Goal: Task Accomplishment & Management: Manage account settings

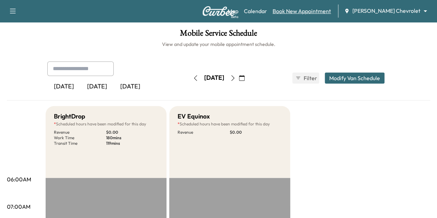
click at [314, 14] on link "Book New Appointment" at bounding box center [302, 11] width 58 height 8
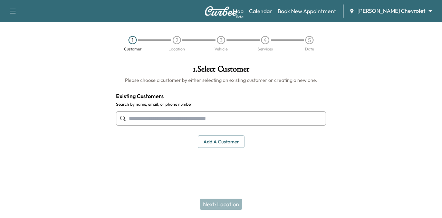
click at [219, 141] on button "Add a customer" at bounding box center [221, 141] width 47 height 13
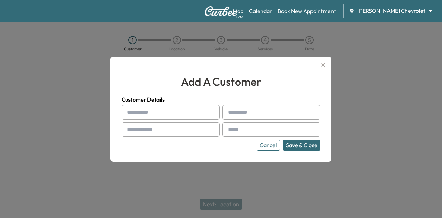
click at [166, 113] on input "text" at bounding box center [171, 112] width 98 height 15
click at [322, 64] on icon "button" at bounding box center [323, 65] width 4 height 4
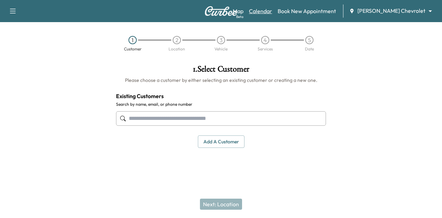
click at [272, 8] on link "Calendar" at bounding box center [260, 11] width 23 height 8
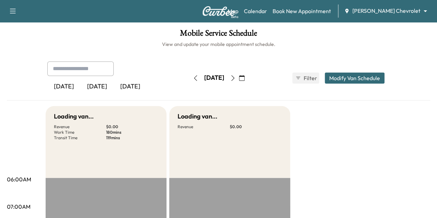
click at [234, 78] on icon "button" at bounding box center [232, 78] width 3 height 6
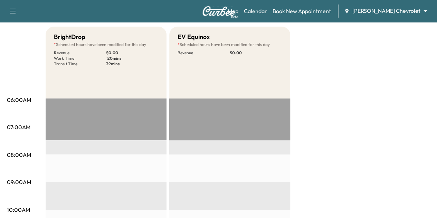
scroll to position [79, 0]
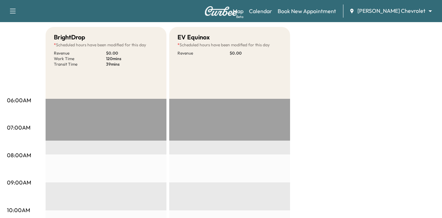
click at [393, 11] on body "Support Log Out Map Beta Calendar Book New Appointment [PERSON_NAME] Chevrolet …" at bounding box center [221, 30] width 442 height 218
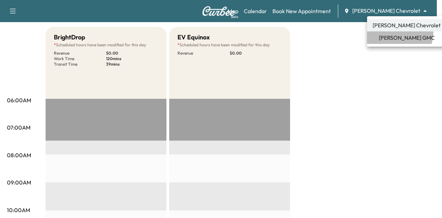
click at [396, 32] on li "[PERSON_NAME] GMC" at bounding box center [406, 37] width 79 height 12
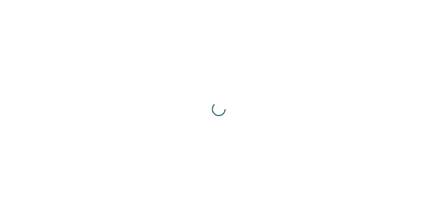
scroll to position [0, 0]
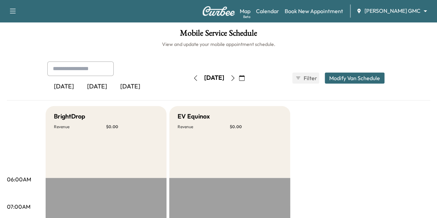
click at [398, 15] on div "[PERSON_NAME] GMC ******** ​" at bounding box center [393, 11] width 75 height 8
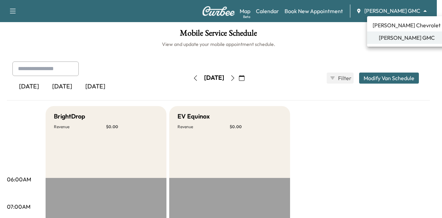
click at [396, 11] on body "Support Log Out Map Beta Calendar Book New Appointment [PERSON_NAME] GMC ******…" at bounding box center [221, 109] width 442 height 218
click at [389, 25] on span "[PERSON_NAME] Chevrolet" at bounding box center [407, 25] width 68 height 8
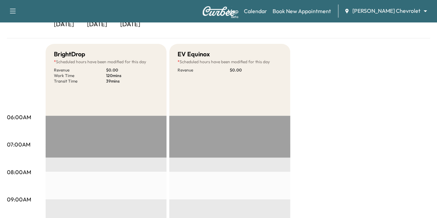
scroll to position [62, 0]
click at [325, 11] on link "Book New Appointment" at bounding box center [302, 11] width 58 height 8
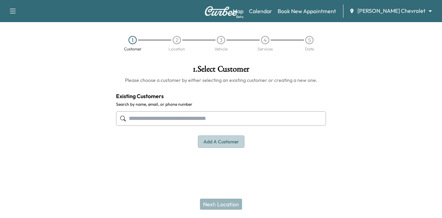
click at [214, 136] on button "Add a customer" at bounding box center [221, 141] width 47 height 13
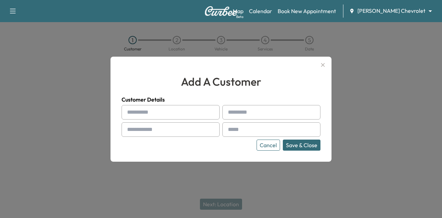
click at [152, 110] on input "text" at bounding box center [171, 112] width 98 height 15
type input "*"
type input "****"
click at [235, 113] on input "text" at bounding box center [272, 112] width 98 height 15
type input "*"
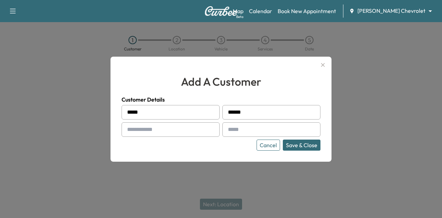
type input "******"
click at [184, 126] on input "text" at bounding box center [171, 129] width 98 height 15
type input "**********"
click at [253, 132] on input "text" at bounding box center [272, 129] width 98 height 15
type input "**********"
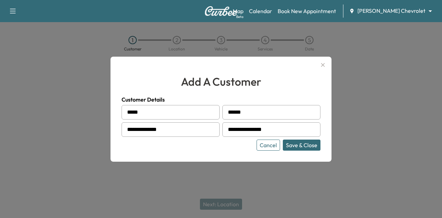
click at [300, 144] on button "Save & Close" at bounding box center [302, 145] width 38 height 11
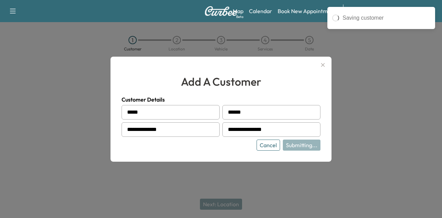
type input "**********"
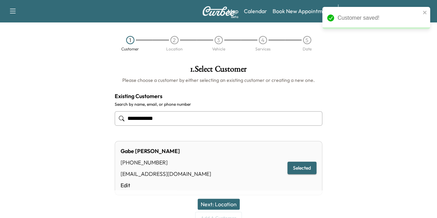
click at [222, 206] on button "Next: Location" at bounding box center [219, 204] width 42 height 11
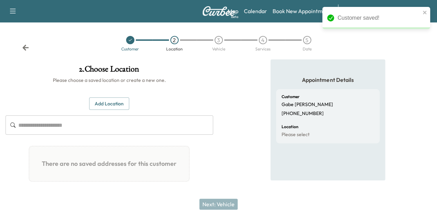
scroll to position [20, 0]
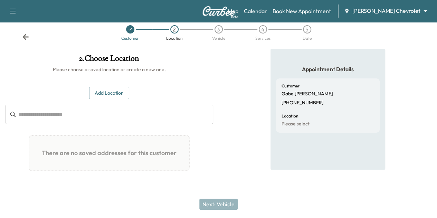
click at [129, 87] on button "Add Location" at bounding box center [109, 93] width 40 height 13
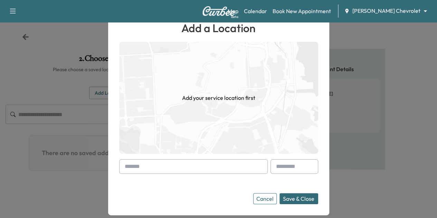
click at [205, 166] on input "text" at bounding box center [193, 166] width 149 height 15
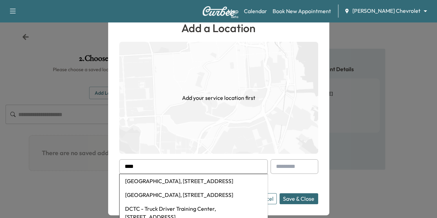
click at [195, 181] on li "[GEOGRAPHIC_DATA], [STREET_ADDRESS]" at bounding box center [194, 181] width 148 height 14
type input "**********"
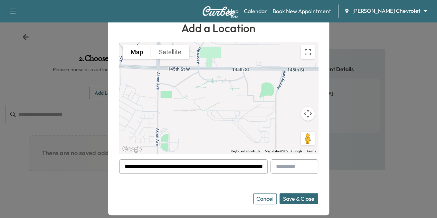
click at [301, 199] on button "Save & Close" at bounding box center [299, 198] width 39 height 11
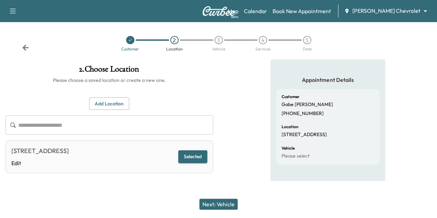
scroll to position [6, 0]
click at [222, 203] on button "Next: Vehicle" at bounding box center [218, 204] width 38 height 11
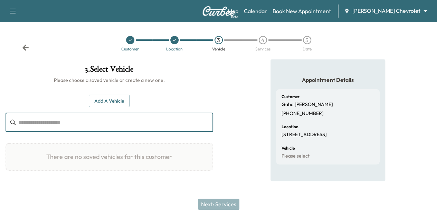
click at [213, 123] on input "text" at bounding box center [115, 122] width 195 height 19
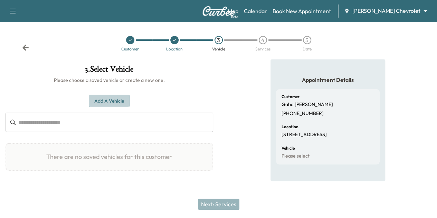
click at [130, 103] on button "Add a Vehicle" at bounding box center [109, 101] width 41 height 13
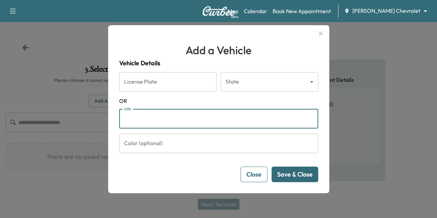
click at [186, 122] on input "VIN" at bounding box center [218, 118] width 199 height 19
paste input "**********"
type input "**********"
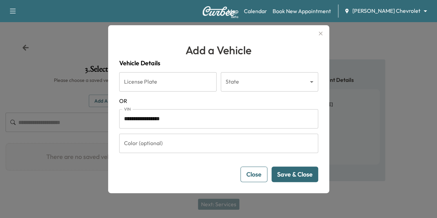
click at [291, 172] on button "Save & Close" at bounding box center [295, 175] width 47 height 16
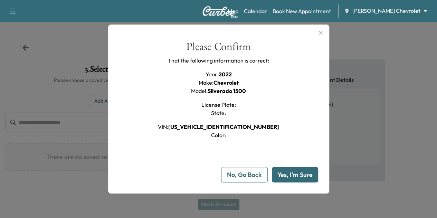
click at [291, 172] on button "Yes, I'm Sure" at bounding box center [295, 175] width 46 height 16
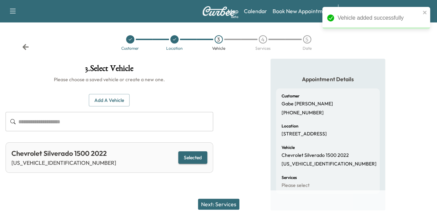
click at [223, 204] on button "Next: Services" at bounding box center [218, 204] width 41 height 11
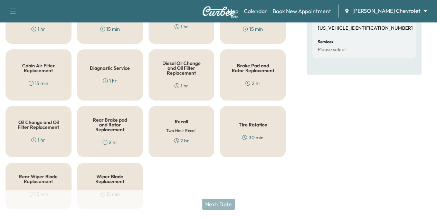
scroll to position [143, 0]
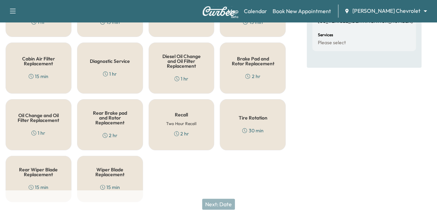
click at [44, 121] on div "Oil Change and Oil Filter Replacement 1 hr" at bounding box center [39, 124] width 66 height 51
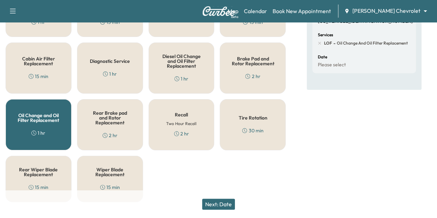
click at [224, 205] on button "Next: Date" at bounding box center [218, 204] width 33 height 11
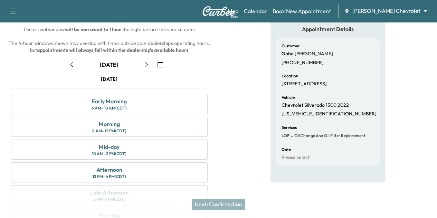
scroll to position [51, 0]
click at [127, 105] on div "Early Morning" at bounding box center [109, 100] width 35 height 8
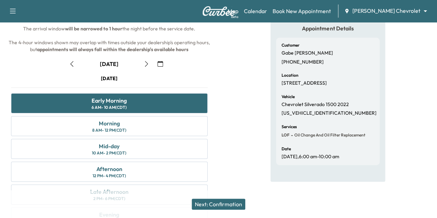
click at [229, 204] on button "Next: Confirmation" at bounding box center [219, 204] width 54 height 11
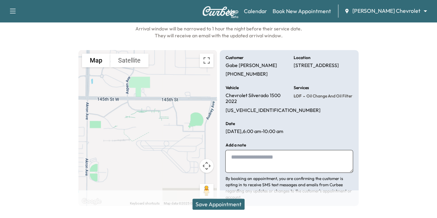
click at [225, 204] on button "Save Appointment" at bounding box center [218, 204] width 52 height 11
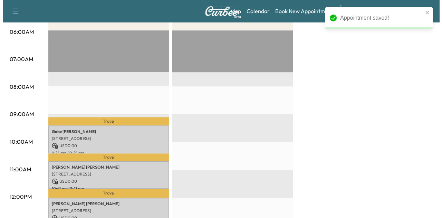
scroll to position [148, 0]
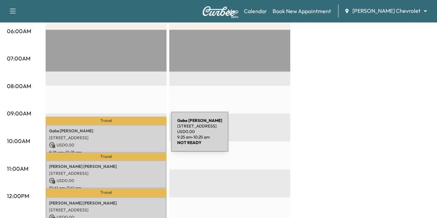
click at [119, 136] on p "[STREET_ADDRESS]" at bounding box center [106, 138] width 114 height 6
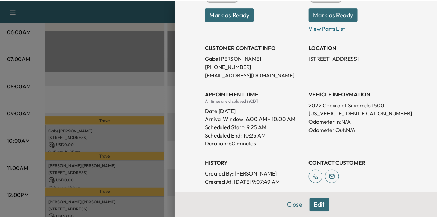
scroll to position [0, 0]
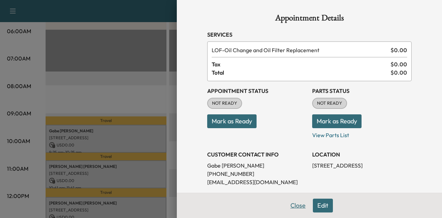
click at [295, 209] on button "Close" at bounding box center [298, 206] width 24 height 14
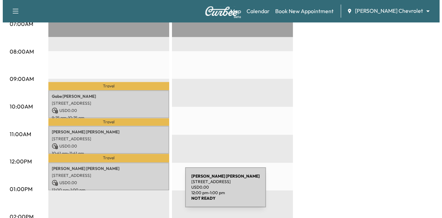
scroll to position [182, 0]
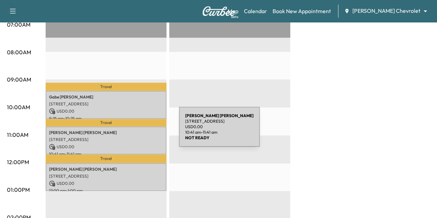
click at [127, 131] on p "[PERSON_NAME]" at bounding box center [106, 133] width 114 height 6
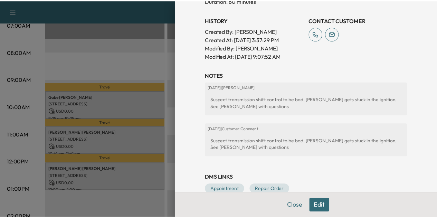
scroll to position [251, 0]
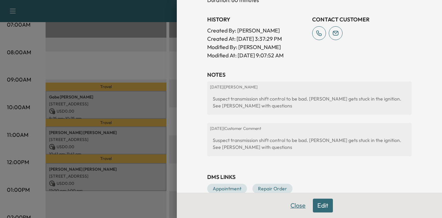
click at [291, 207] on button "Close" at bounding box center [298, 206] width 24 height 14
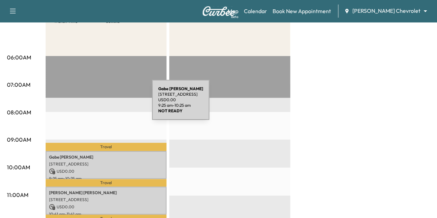
scroll to position [122, 0]
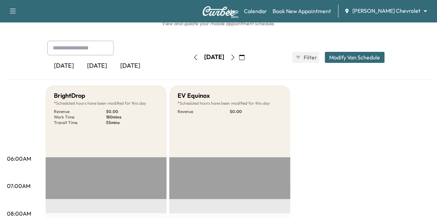
click at [193, 59] on icon "button" at bounding box center [196, 58] width 6 height 6
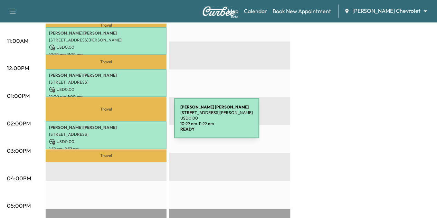
scroll to position [270, 0]
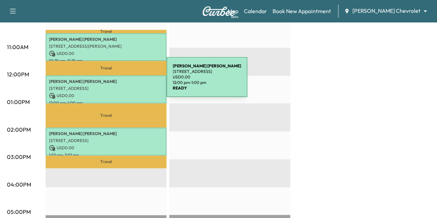
click at [115, 81] on p "[PERSON_NAME]" at bounding box center [106, 82] width 114 height 6
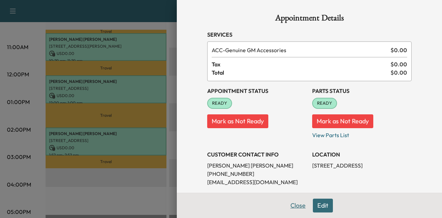
click at [288, 206] on button "Close" at bounding box center [298, 206] width 24 height 14
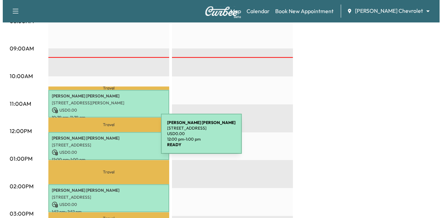
scroll to position [213, 0]
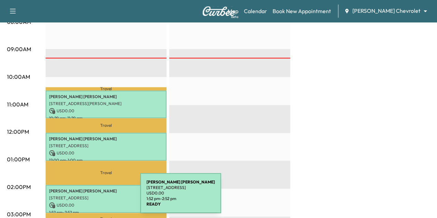
click at [88, 197] on p "[STREET_ADDRESS]" at bounding box center [106, 198] width 114 height 6
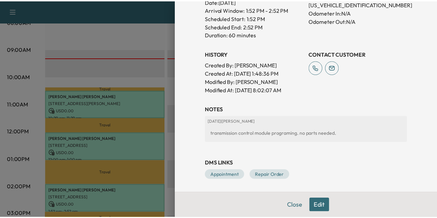
scroll to position [194, 0]
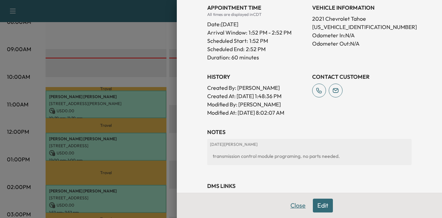
click at [290, 202] on button "Close" at bounding box center [298, 206] width 24 height 14
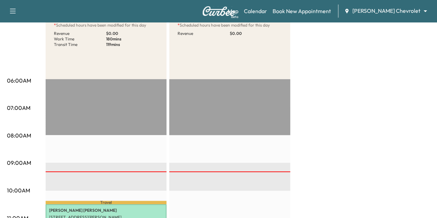
scroll to position [0, 0]
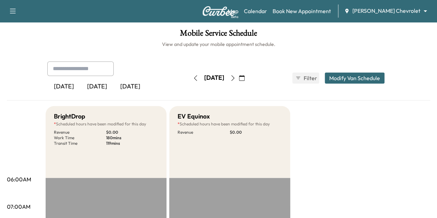
click at [239, 79] on button "button" at bounding box center [233, 78] width 12 height 11
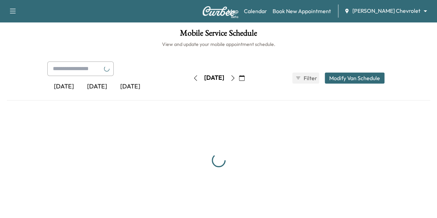
click at [239, 79] on button "button" at bounding box center [233, 78] width 12 height 11
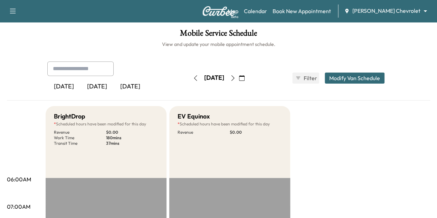
click at [190, 85] on div "[DATE] October 2025 S M T W T F S 28 29 30 1 2 3 4 5 6 7 8 9 10 11 12 13 14 15 …" at bounding box center [219, 78] width 58 height 22
click at [194, 78] on icon "button" at bounding box center [195, 78] width 3 height 6
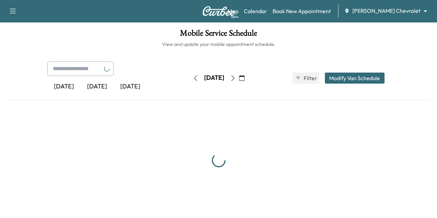
click at [190, 78] on button "button" at bounding box center [196, 78] width 12 height 11
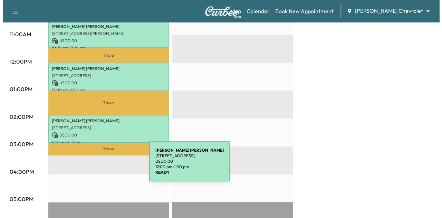
scroll to position [305, 0]
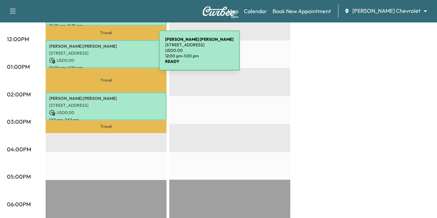
click at [107, 55] on div "[PERSON_NAME] [STREET_ADDRESS] USD 0.00 12:00 pm - 1:00 pm" at bounding box center [106, 54] width 121 height 28
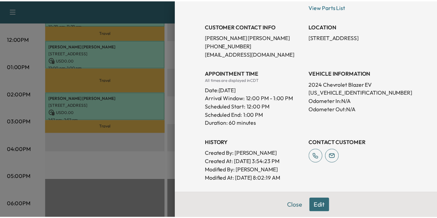
scroll to position [113, 0]
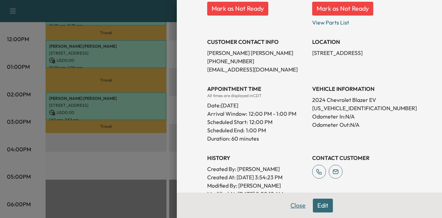
click at [294, 207] on button "Close" at bounding box center [298, 206] width 24 height 14
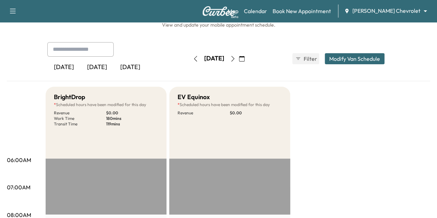
click at [234, 60] on icon "button" at bounding box center [232, 59] width 3 height 6
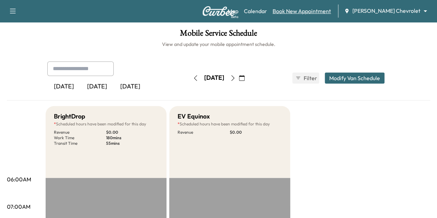
click at [320, 12] on link "Book New Appointment" at bounding box center [302, 11] width 58 height 8
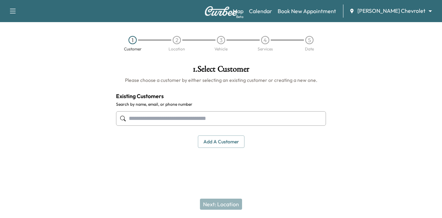
click at [166, 120] on input "text" at bounding box center [221, 118] width 210 height 15
click at [233, 146] on button "Add a customer" at bounding box center [221, 141] width 47 height 13
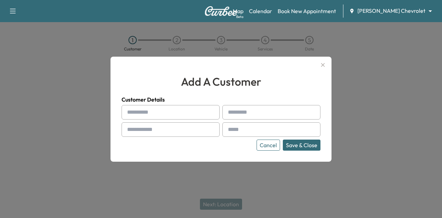
click at [166, 114] on input "text" at bounding box center [171, 112] width 98 height 15
type input "****"
click at [231, 109] on div at bounding box center [229, 112] width 8 height 8
click at [233, 111] on div at bounding box center [229, 112] width 8 height 8
click at [235, 113] on input "text" at bounding box center [272, 112] width 98 height 15
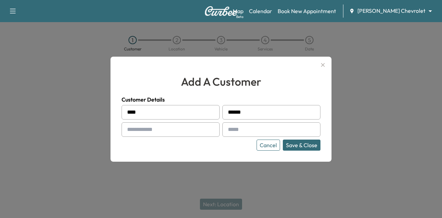
type input "******"
click at [182, 127] on input "text" at bounding box center [171, 129] width 98 height 15
paste input "**********"
click at [167, 132] on input "**********" at bounding box center [171, 129] width 98 height 15
type input "**********"
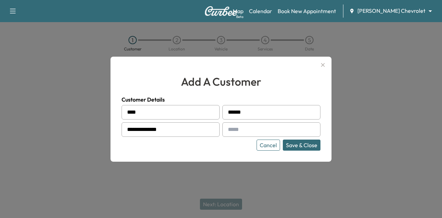
click at [240, 125] on input "text" at bounding box center [272, 129] width 98 height 15
type input "**********"
click at [299, 147] on button "Save & Close" at bounding box center [302, 145] width 38 height 11
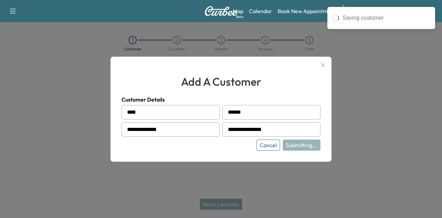
type input "**********"
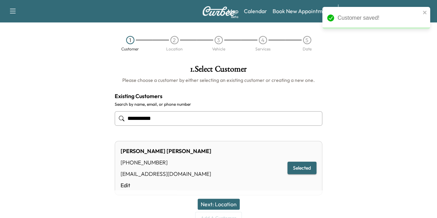
scroll to position [33, 0]
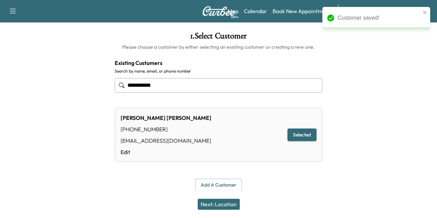
click at [227, 204] on button "Next: Location" at bounding box center [219, 204] width 42 height 11
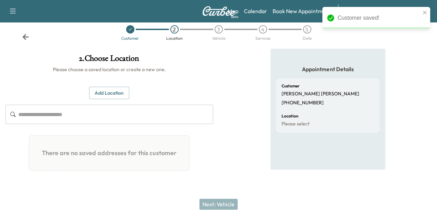
scroll to position [20, 0]
click at [129, 87] on button "Add Location" at bounding box center [109, 93] width 40 height 13
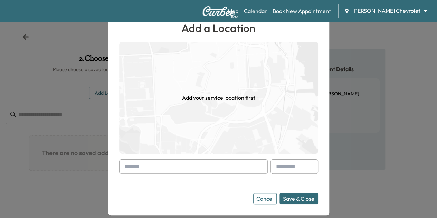
click at [169, 167] on input "text" at bounding box center [193, 166] width 149 height 15
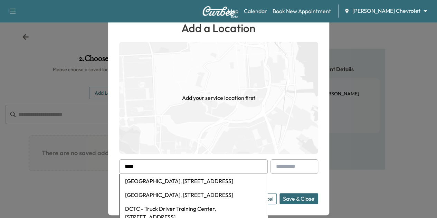
click at [169, 182] on li "[GEOGRAPHIC_DATA], [STREET_ADDRESS]" at bounding box center [194, 181] width 148 height 14
type input "**********"
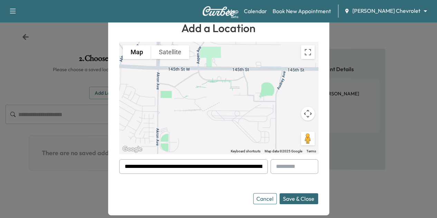
click at [301, 202] on button "Save & Close" at bounding box center [299, 198] width 39 height 11
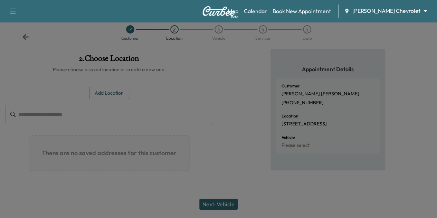
scroll to position [6, 0]
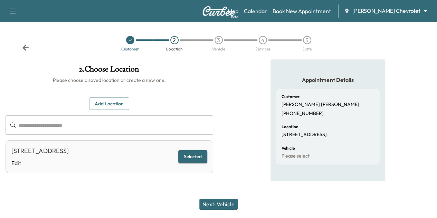
click at [224, 201] on button "Next: Vehicle" at bounding box center [218, 204] width 38 height 11
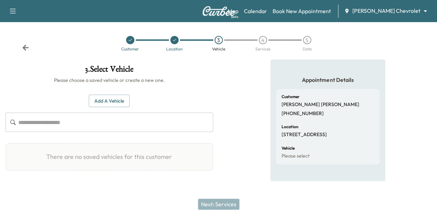
click at [130, 102] on button "Add a Vehicle" at bounding box center [109, 101] width 41 height 13
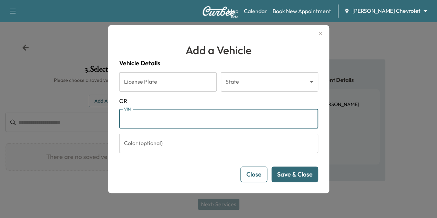
click at [177, 115] on input "VIN" at bounding box center [218, 118] width 199 height 19
paste input "**********"
type input "**********"
click at [293, 178] on button "Save & Close" at bounding box center [295, 175] width 47 height 16
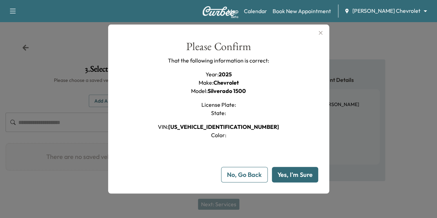
click at [292, 176] on button "Yes, I'm Sure" at bounding box center [295, 175] width 46 height 16
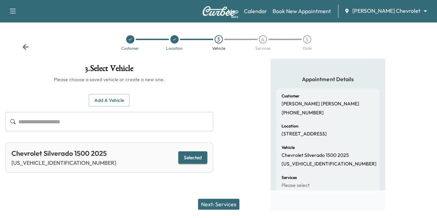
click at [221, 204] on button "Next: Services" at bounding box center [218, 204] width 41 height 11
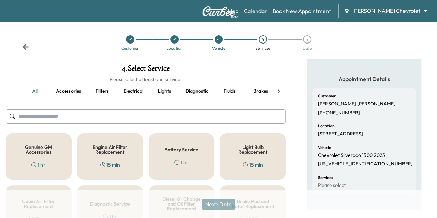
scroll to position [115, 0]
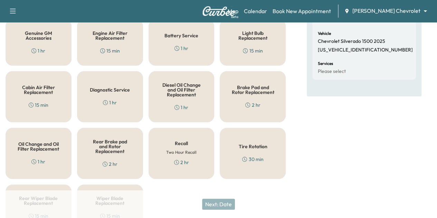
click at [47, 147] on h5 "Oil Change and Oil Filter Replacement" at bounding box center [38, 147] width 43 height 10
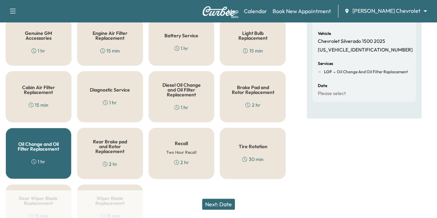
click at [226, 204] on button "Next: Date" at bounding box center [218, 204] width 33 height 11
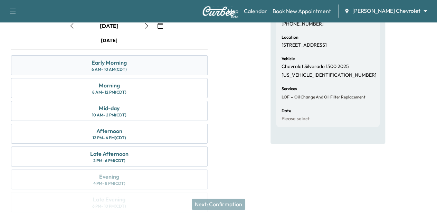
scroll to position [89, 0]
click at [208, 75] on div "Early Morning 6 AM - 10 AM (CDT)" at bounding box center [109, 66] width 197 height 20
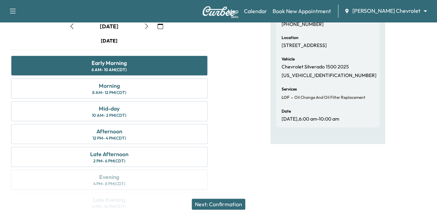
click at [222, 201] on button "Next: Confirmation" at bounding box center [219, 204] width 54 height 11
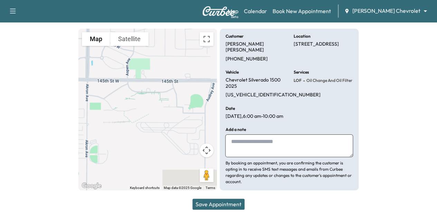
click at [232, 202] on button "Save Appointment" at bounding box center [218, 204] width 52 height 11
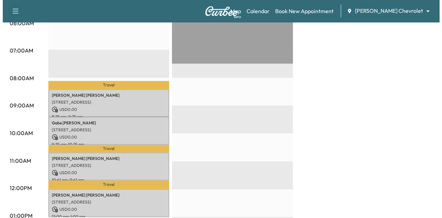
scroll to position [155, 0]
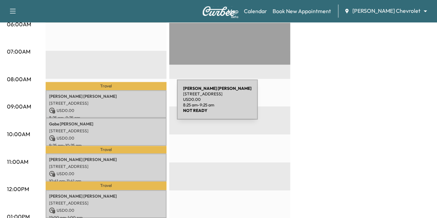
click at [125, 104] on p "[STREET_ADDRESS]" at bounding box center [106, 104] width 114 height 6
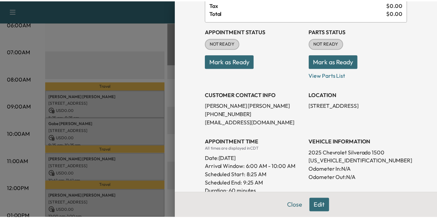
scroll to position [60, 0]
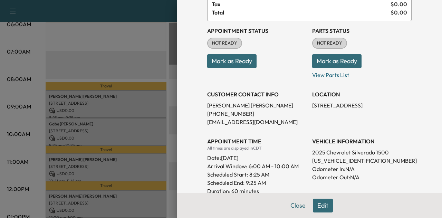
click at [289, 205] on button "Close" at bounding box center [298, 206] width 24 height 14
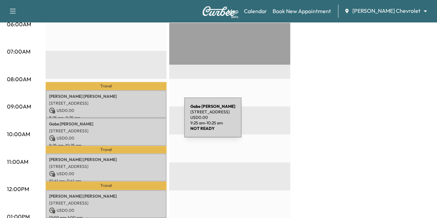
click at [131, 122] on p "[PERSON_NAME]" at bounding box center [106, 124] width 114 height 6
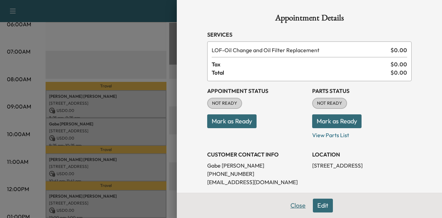
click at [289, 206] on button "Close" at bounding box center [298, 206] width 24 height 14
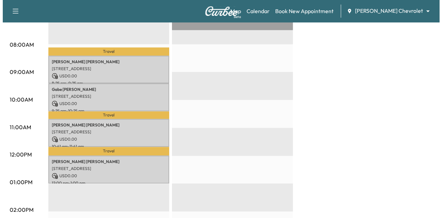
scroll to position [190, 0]
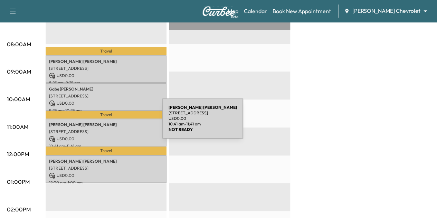
click at [111, 123] on p "[PERSON_NAME]" at bounding box center [106, 125] width 114 height 6
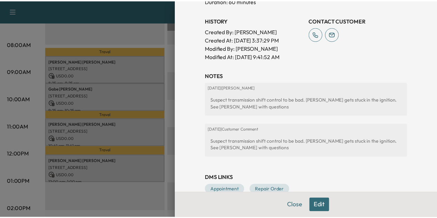
scroll to position [248, 0]
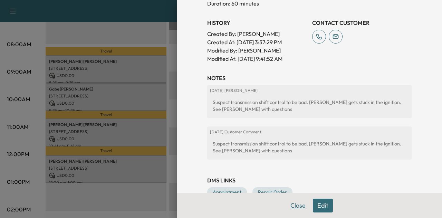
click at [289, 208] on button "Close" at bounding box center [298, 206] width 24 height 14
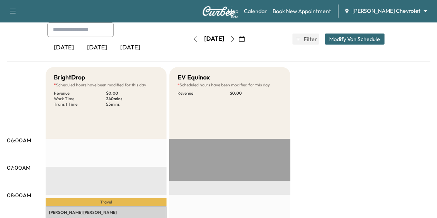
scroll to position [0, 0]
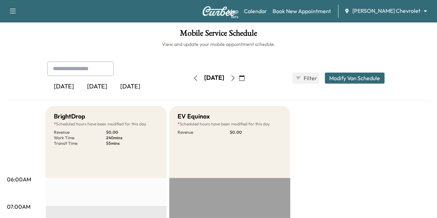
click at [193, 80] on icon "button" at bounding box center [196, 78] width 6 height 6
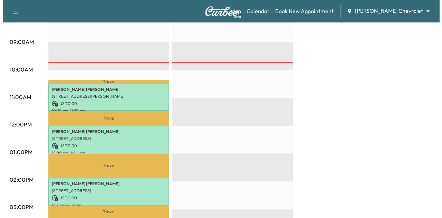
scroll to position [223, 0]
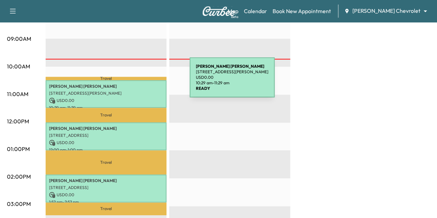
click at [138, 84] on p "[PERSON_NAME]" at bounding box center [106, 87] width 114 height 6
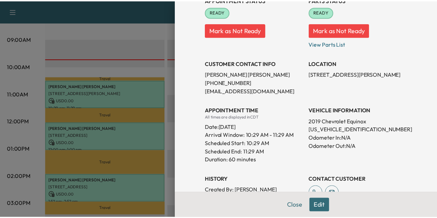
scroll to position [91, 0]
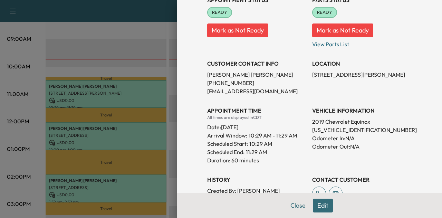
click at [292, 205] on button "Close" at bounding box center [298, 206] width 24 height 14
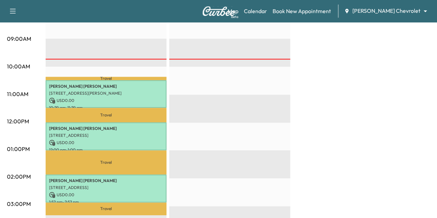
click at [346, 107] on div "BrightDrop * Scheduled hours have been modified for this day Revenue $ 0.00 Wor…" at bounding box center [238, 142] width 385 height 518
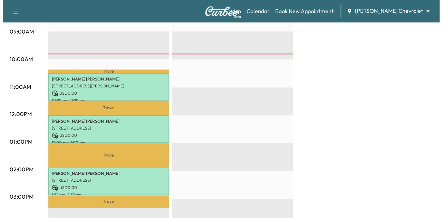
scroll to position [229, 0]
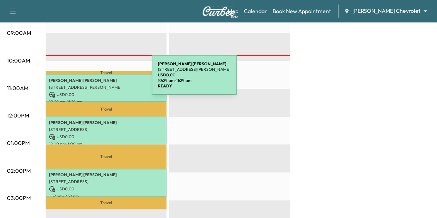
click at [100, 79] on p "[PERSON_NAME]" at bounding box center [106, 81] width 114 height 6
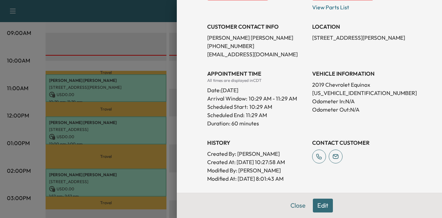
scroll to position [128, 0]
click at [291, 205] on button "Close" at bounding box center [298, 206] width 24 height 14
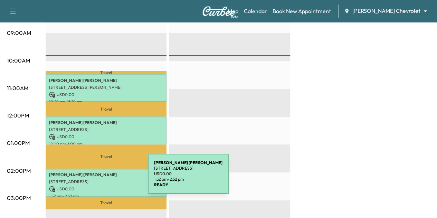
click at [96, 179] on p "[STREET_ADDRESS]" at bounding box center [106, 182] width 114 height 6
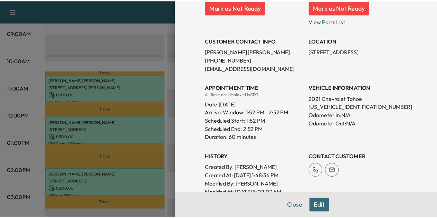
scroll to position [217, 0]
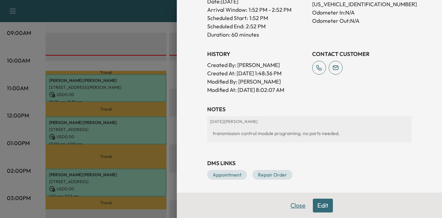
click at [292, 205] on button "Close" at bounding box center [298, 206] width 24 height 14
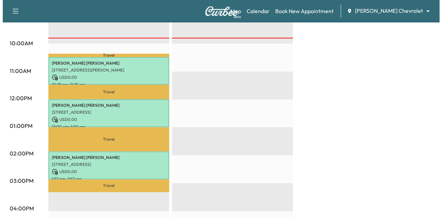
scroll to position [258, 0]
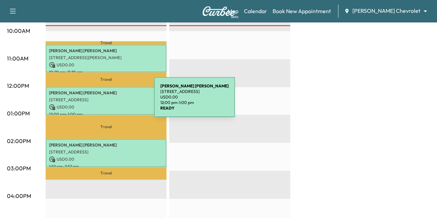
click at [102, 104] on p "USD 0.00" at bounding box center [106, 107] width 114 height 6
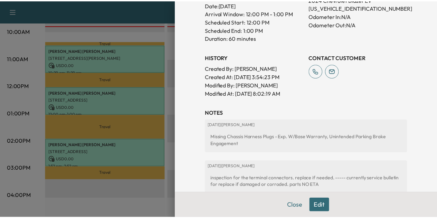
scroll to position [148, 0]
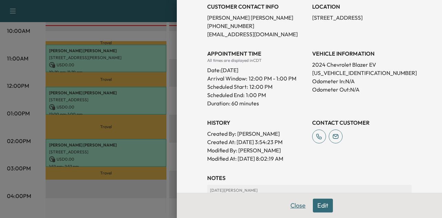
click at [293, 206] on button "Close" at bounding box center [298, 206] width 24 height 14
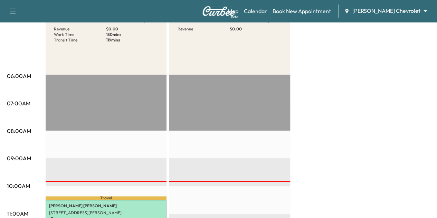
scroll to position [0, 0]
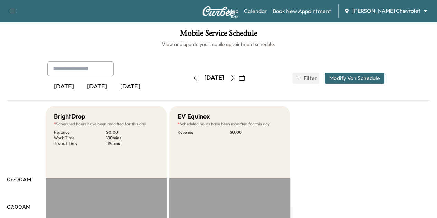
click at [236, 76] on icon "button" at bounding box center [233, 78] width 6 height 6
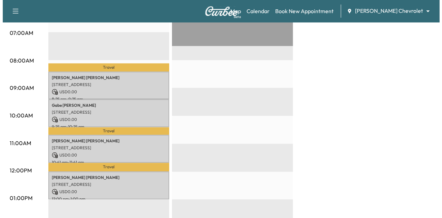
scroll to position [173, 0]
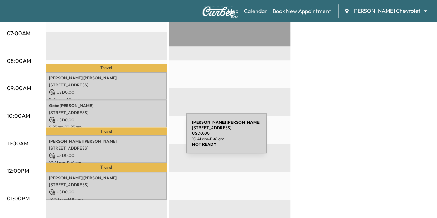
click at [134, 139] on p "[PERSON_NAME]" at bounding box center [106, 142] width 114 height 6
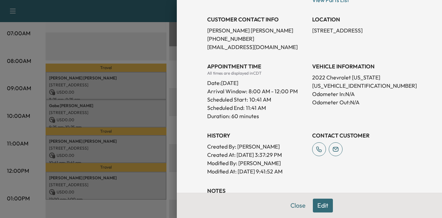
scroll to position [131, 0]
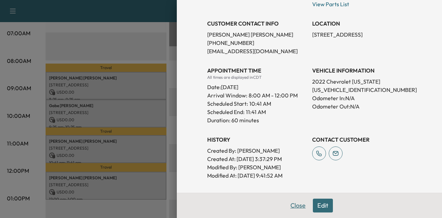
click at [292, 209] on button "Close" at bounding box center [298, 206] width 24 height 14
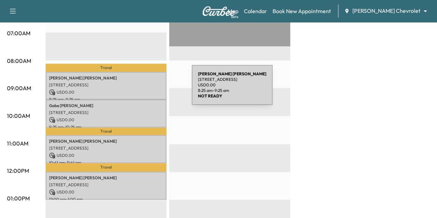
click at [138, 89] on p "USD 0.00" at bounding box center [106, 92] width 114 height 6
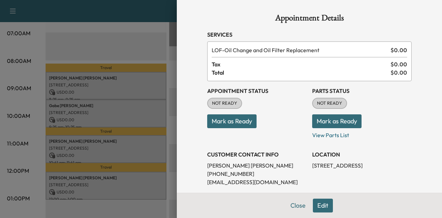
scroll to position [89, 0]
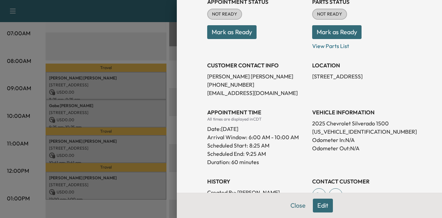
click at [319, 133] on p "[US_VEHICLE_IDENTIFICATION_NUMBER]" at bounding box center [362, 132] width 100 height 8
copy p "[US_VEHICLE_IDENTIFICATION_NUMBER]"
click at [293, 207] on button "Close" at bounding box center [298, 206] width 24 height 14
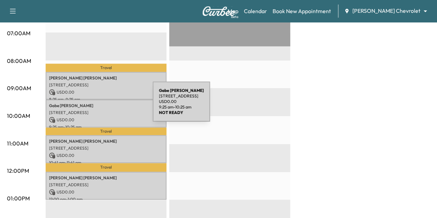
click at [101, 106] on p "[PERSON_NAME]" at bounding box center [106, 106] width 114 height 6
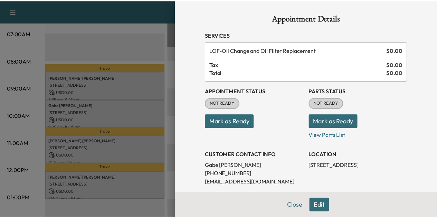
scroll to position [93, 0]
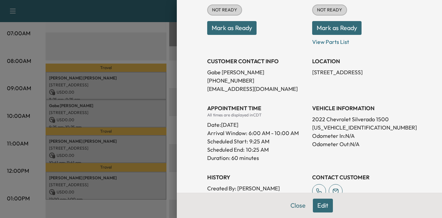
click at [342, 128] on p "[US_VEHICLE_IDENTIFICATION_NUMBER]" at bounding box center [362, 127] width 100 height 8
copy p "[US_VEHICLE_IDENTIFICATION_NUMBER]"
click at [295, 204] on button "Close" at bounding box center [298, 206] width 24 height 14
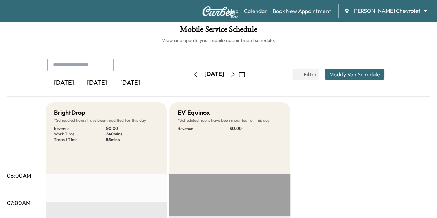
scroll to position [0, 0]
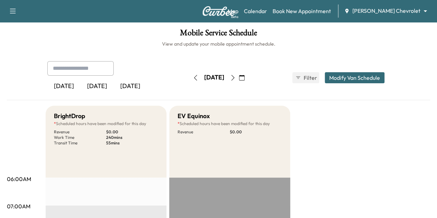
click at [234, 75] on icon "button" at bounding box center [232, 78] width 3 height 6
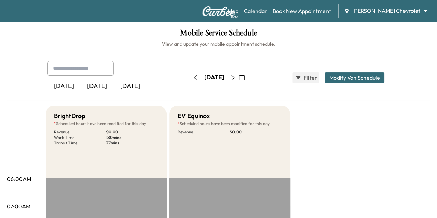
click at [236, 76] on icon "button" at bounding box center [233, 78] width 6 height 6
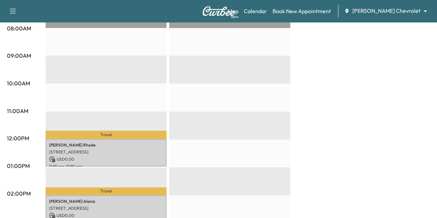
scroll to position [12, 0]
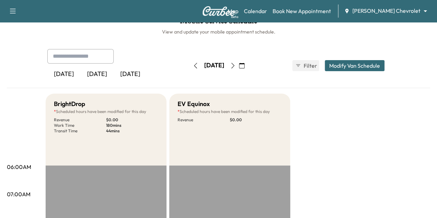
click at [193, 65] on icon "button" at bounding box center [196, 66] width 6 height 6
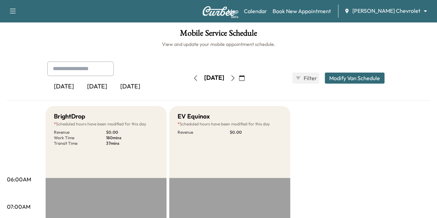
click at [404, 10] on body "Support Log Out Map Beta Calendar Book New Appointment [PERSON_NAME] Chevrolet …" at bounding box center [218, 109] width 437 height 218
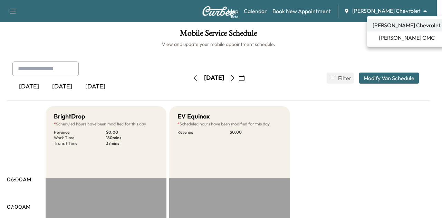
click at [402, 36] on span "[PERSON_NAME] GMC" at bounding box center [407, 38] width 56 height 8
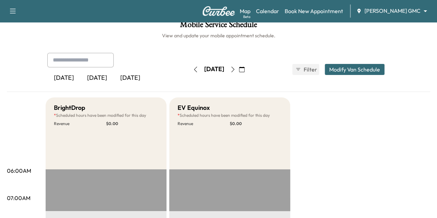
click at [236, 68] on icon "button" at bounding box center [233, 70] width 6 height 6
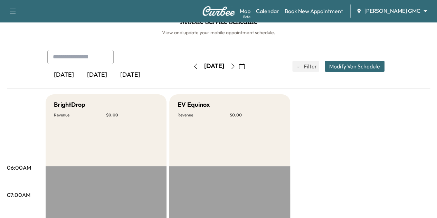
scroll to position [10, 0]
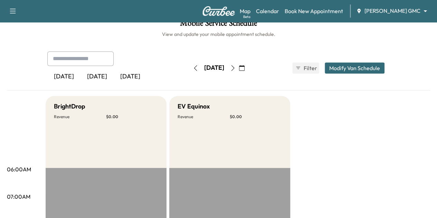
click at [190, 59] on div "[DATE] October 2025 S M T W T F S 28 29 30 1 2 3 4 5 6 7 8 9 10 11 12 13 14 15 …" at bounding box center [219, 68] width 58 height 22
click at [193, 66] on icon "button" at bounding box center [196, 68] width 6 height 6
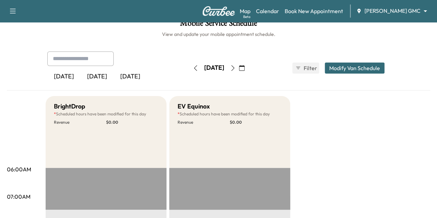
click at [193, 66] on icon "button" at bounding box center [196, 68] width 6 height 6
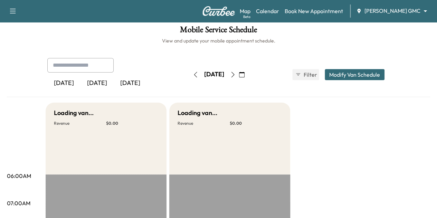
scroll to position [10, 0]
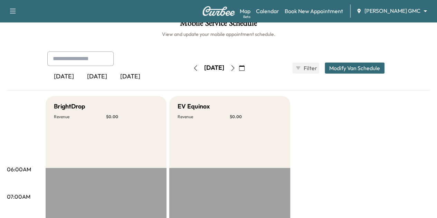
click at [236, 69] on icon "button" at bounding box center [233, 68] width 6 height 6
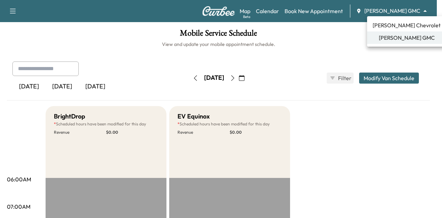
click at [413, 12] on body "Support Log Out Map Beta Calendar Book New Appointment [PERSON_NAME] GMC ******…" at bounding box center [221, 109] width 442 height 218
click at [406, 23] on span "[PERSON_NAME] Chevrolet" at bounding box center [407, 25] width 68 height 8
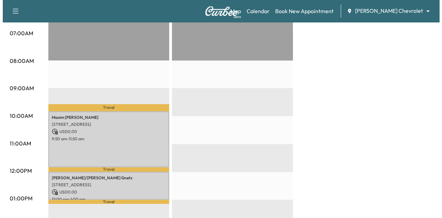
scroll to position [206, 0]
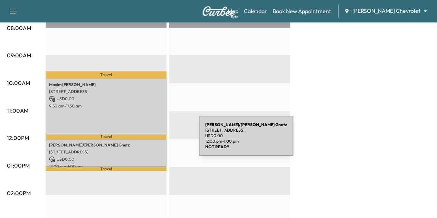
click at [147, 142] on p "[PERSON_NAME]/[PERSON_NAME]" at bounding box center [106, 145] width 114 height 6
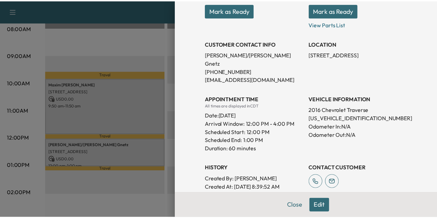
scroll to position [106, 0]
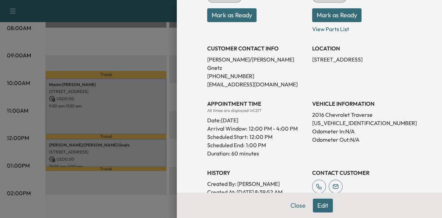
click at [332, 62] on p "[STREET_ADDRESS]" at bounding box center [362, 59] width 100 height 8
copy p "[STREET_ADDRESS]"
click at [295, 204] on button "Close" at bounding box center [298, 206] width 24 height 14
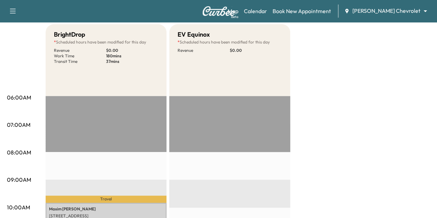
scroll to position [0, 0]
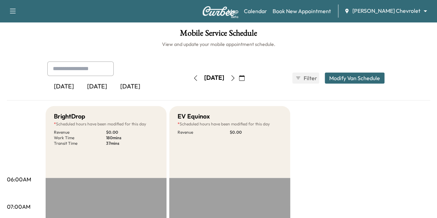
click at [190, 78] on button "button" at bounding box center [196, 78] width 12 height 11
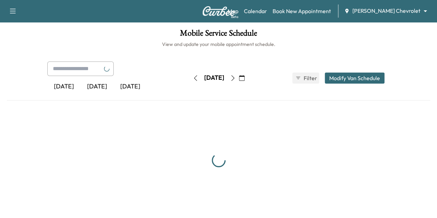
click at [193, 78] on icon "button" at bounding box center [196, 78] width 6 height 6
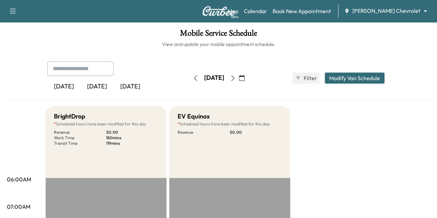
click at [234, 81] on icon "button" at bounding box center [232, 78] width 3 height 6
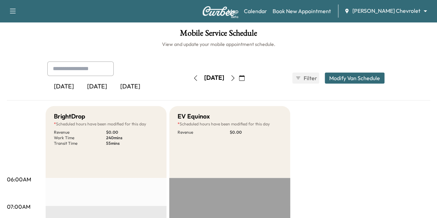
click at [190, 82] on button "button" at bounding box center [196, 78] width 12 height 11
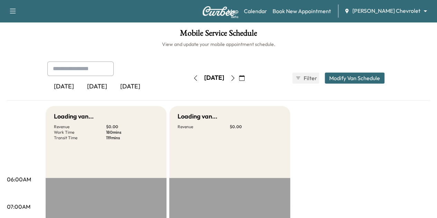
scroll to position [134, 0]
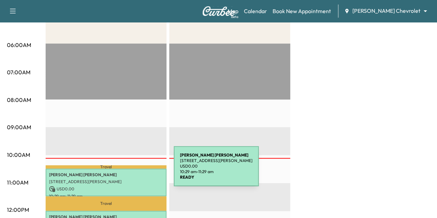
click at [118, 175] on p "[PERSON_NAME]" at bounding box center [106, 175] width 114 height 6
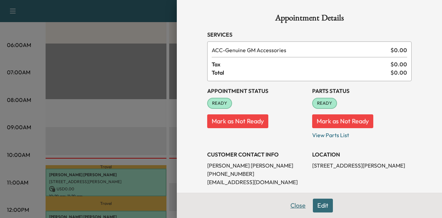
click at [295, 205] on button "Close" at bounding box center [298, 206] width 24 height 14
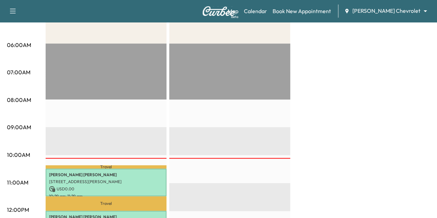
scroll to position [0, 0]
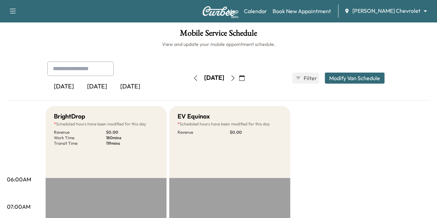
click at [403, 12] on body "Support Log Out Map Beta Calendar Book New Appointment [PERSON_NAME] Chevrolet …" at bounding box center [218, 109] width 437 height 218
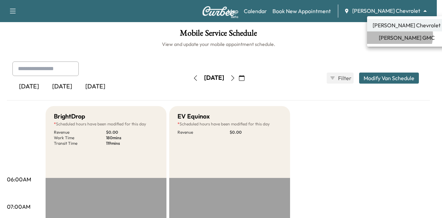
click at [399, 35] on span "[PERSON_NAME] GMC" at bounding box center [407, 38] width 56 height 8
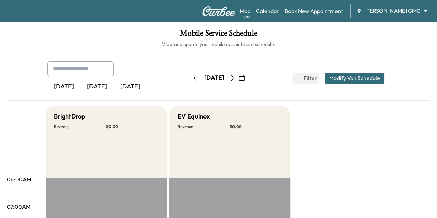
click at [236, 78] on icon "button" at bounding box center [233, 78] width 6 height 6
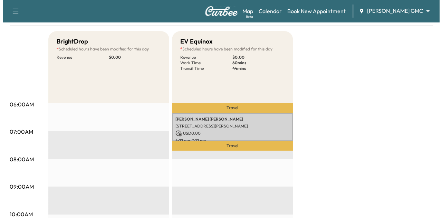
scroll to position [72, 0]
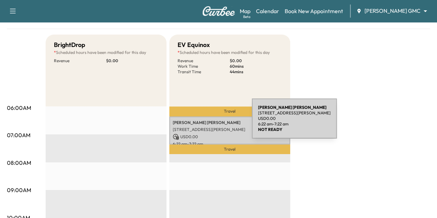
click at [200, 123] on p "[PERSON_NAME]" at bounding box center [230, 123] width 114 height 6
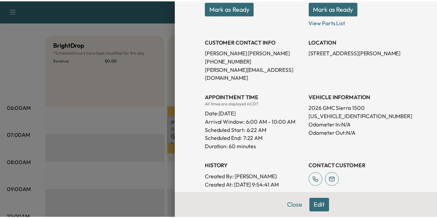
scroll to position [112, 0]
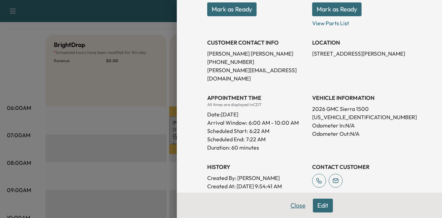
click at [292, 205] on button "Close" at bounding box center [298, 206] width 24 height 14
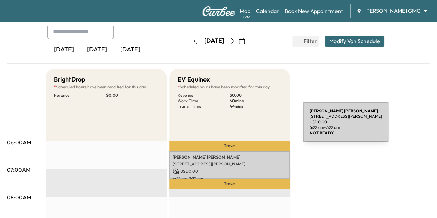
scroll to position [36, 0]
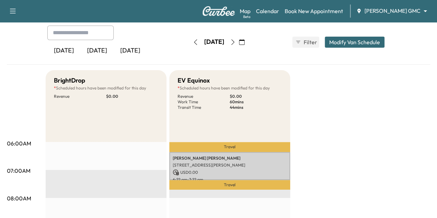
click at [193, 42] on icon "button" at bounding box center [196, 42] width 6 height 6
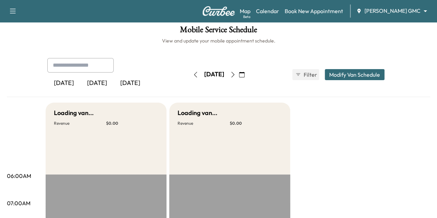
scroll to position [36, 0]
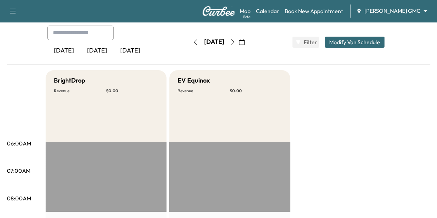
click at [236, 42] on icon "button" at bounding box center [233, 42] width 6 height 6
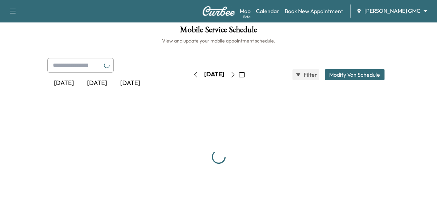
scroll to position [36, 0]
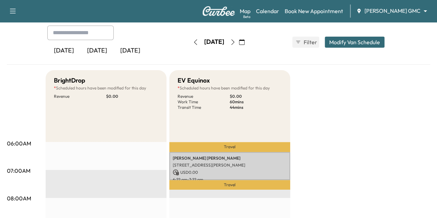
click at [388, 16] on div "Map Beta Calendar Book New Appointment [PERSON_NAME] GMC ******** ​" at bounding box center [336, 10] width 192 height 13
click at [388, 11] on body "Support Log Out Map Beta Calendar Book New Appointment [PERSON_NAME] GMC ******…" at bounding box center [218, 73] width 437 height 218
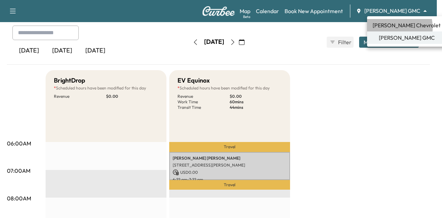
click at [388, 28] on span "[PERSON_NAME] Chevrolet" at bounding box center [407, 25] width 68 height 8
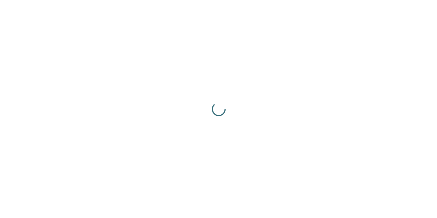
scroll to position [0, 0]
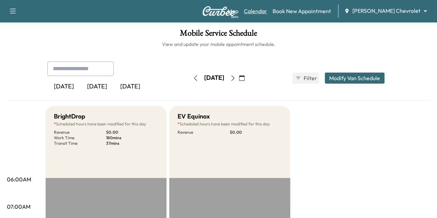
click at [267, 12] on link "Calendar" at bounding box center [255, 11] width 23 height 8
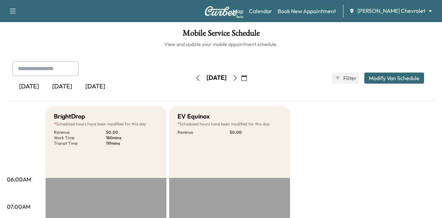
click at [407, 7] on body "Support Log Out Map Beta Calendar Book New Appointment [PERSON_NAME] Chevrolet …" at bounding box center [221, 109] width 442 height 218
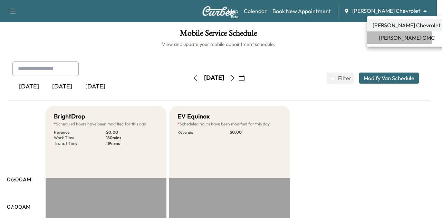
click at [391, 37] on span "[PERSON_NAME] GMC" at bounding box center [407, 38] width 56 height 8
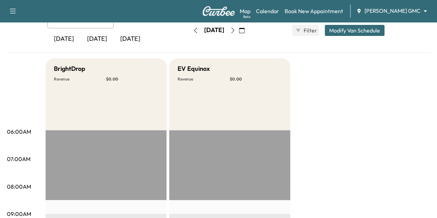
scroll to position [47, 0]
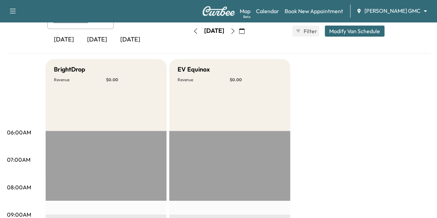
click at [396, 12] on body "Support Log Out Map Beta Calendar Book New Appointment [PERSON_NAME] GMC ******…" at bounding box center [218, 62] width 437 height 218
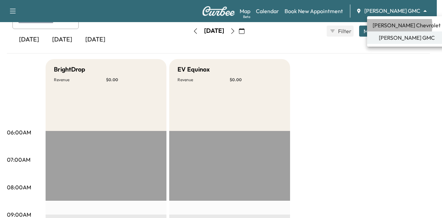
click at [390, 25] on span "[PERSON_NAME] Chevrolet" at bounding box center [407, 25] width 68 height 8
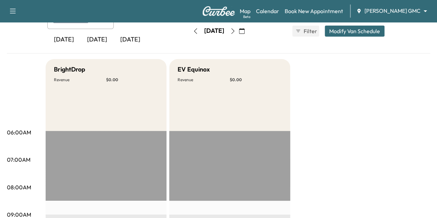
scroll to position [0, 0]
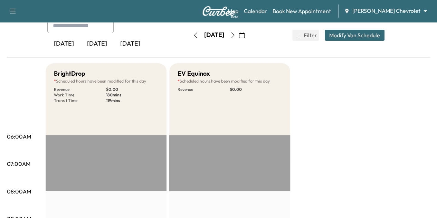
scroll to position [30, 0]
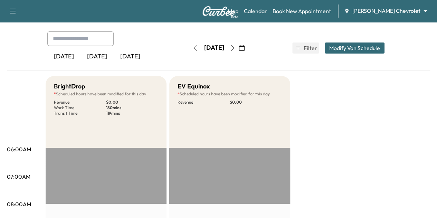
click at [248, 47] on button "button" at bounding box center [242, 48] width 12 height 11
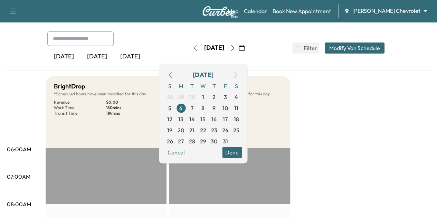
click at [234, 47] on icon "button" at bounding box center [232, 48] width 3 height 6
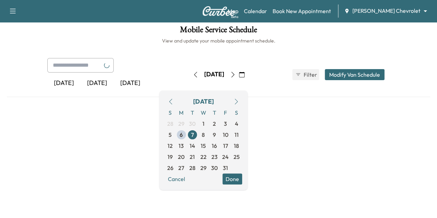
scroll to position [30, 0]
click at [242, 96] on button "button" at bounding box center [236, 101] width 12 height 11
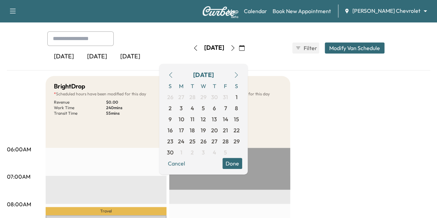
click at [239, 52] on button "button" at bounding box center [233, 48] width 12 height 11
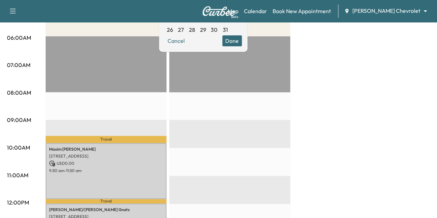
scroll to position [140, 0]
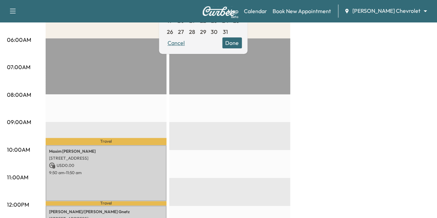
click at [188, 43] on button "Cancel" at bounding box center [175, 42] width 23 height 11
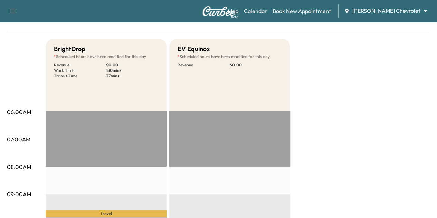
scroll to position [49, 0]
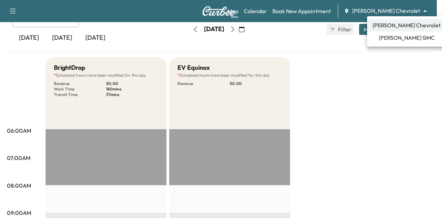
click at [386, 11] on body "Support Log Out Map Beta Calendar Book New Appointment [PERSON_NAME] Chevrolet …" at bounding box center [221, 60] width 442 height 218
click at [393, 35] on span "[PERSON_NAME] GMC" at bounding box center [407, 38] width 56 height 8
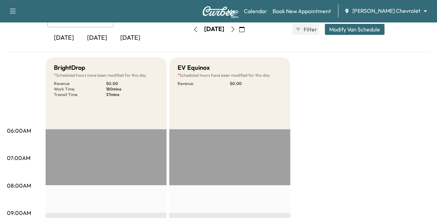
scroll to position [0, 0]
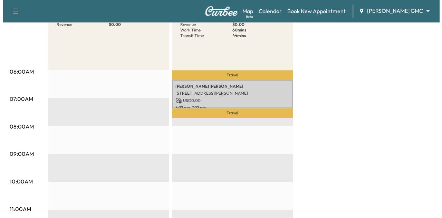
scroll to position [107, 0]
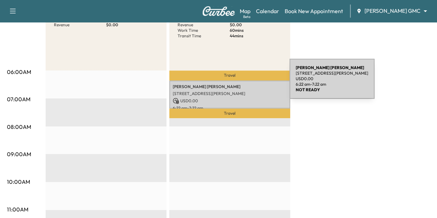
click at [236, 88] on p "[PERSON_NAME]" at bounding box center [230, 87] width 114 height 6
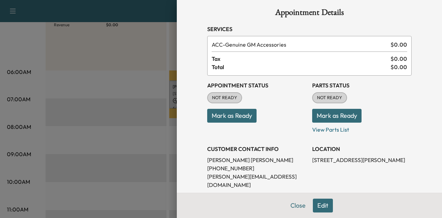
scroll to position [0, 0]
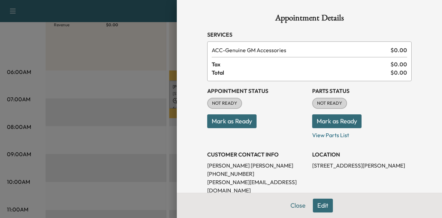
click at [320, 205] on button "Edit" at bounding box center [323, 206] width 20 height 14
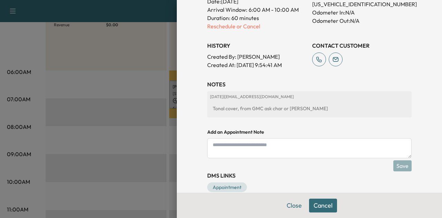
scroll to position [252, 0]
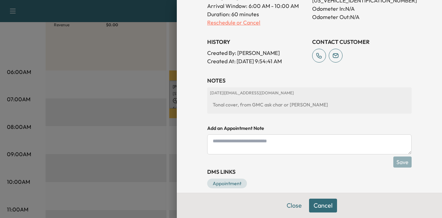
click at [225, 18] on p "Reschedule or Cancel" at bounding box center [257, 22] width 100 height 8
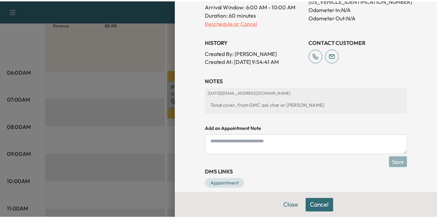
scroll to position [0, 0]
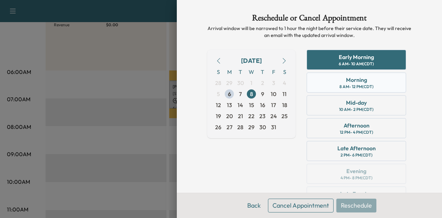
click at [354, 78] on div "Morning" at bounding box center [356, 80] width 21 height 8
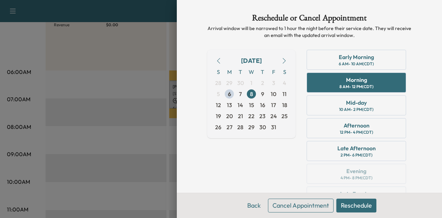
click at [350, 206] on button "Reschedule" at bounding box center [357, 206] width 40 height 14
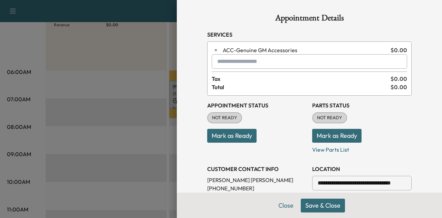
click at [313, 208] on button "Save & Close" at bounding box center [323, 206] width 44 height 14
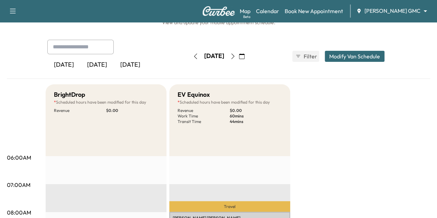
click at [193, 57] on icon "button" at bounding box center [196, 57] width 6 height 6
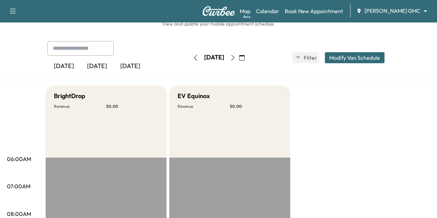
click at [239, 57] on button "button" at bounding box center [233, 57] width 12 height 11
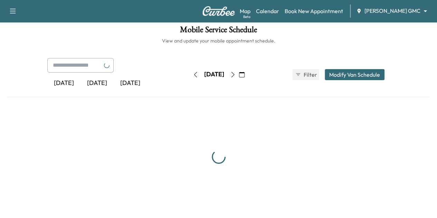
scroll to position [20, 0]
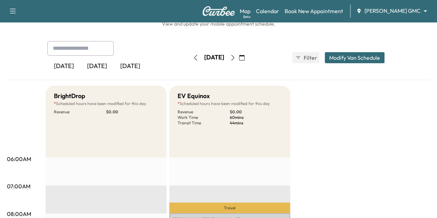
click at [396, 8] on body "Support Log Out Map Beta Calendar Book New Appointment [PERSON_NAME] GMC ******…" at bounding box center [218, 89] width 437 height 218
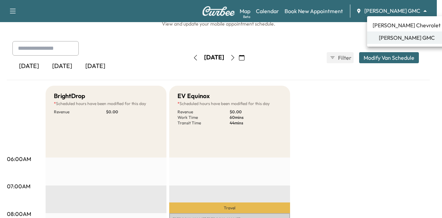
click at [391, 25] on span "[PERSON_NAME] Chevrolet" at bounding box center [407, 25] width 68 height 8
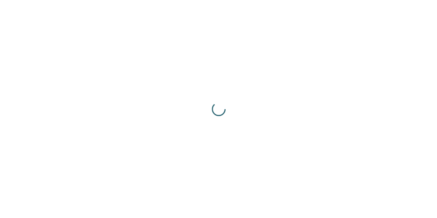
scroll to position [0, 0]
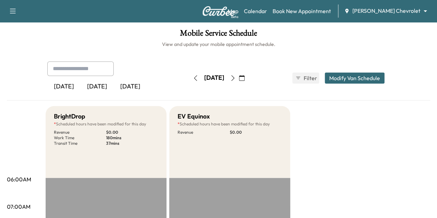
click at [248, 81] on button "button" at bounding box center [242, 78] width 12 height 11
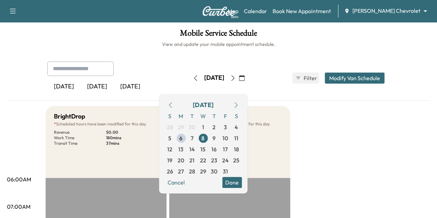
click at [302, 94] on div "[DATE] [DATE] [DATE] [DATE] October 2025 S M T W T F S 28 29 30 1 2 3 4 5 6 7 8…" at bounding box center [219, 78] width 354 height 33
click at [340, 66] on div "[DATE] [DATE] [DATE] [DATE] October 2025 S M T W T F S 28 29 30 1 2 3 4 5 6 7 8…" at bounding box center [219, 78] width 354 height 33
click at [316, 79] on span "Filter" at bounding box center [310, 78] width 12 height 8
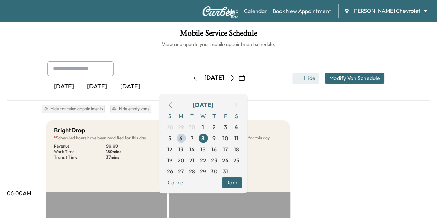
click at [316, 79] on span "Hide" at bounding box center [310, 78] width 12 height 8
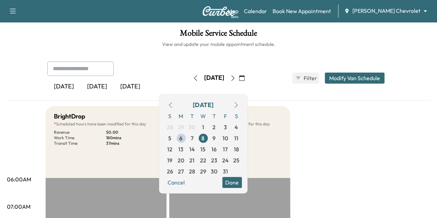
click at [369, 75] on button "Modify Van Schedule" at bounding box center [355, 78] width 60 height 11
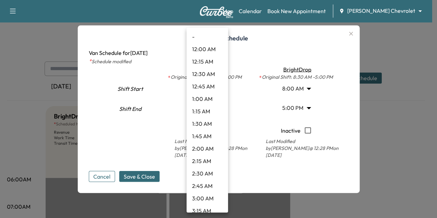
click at [220, 89] on body "Support Log Out Map Beta Calendar Book New Appointment [PERSON_NAME] Chevrolet …" at bounding box center [218, 109] width 437 height 218
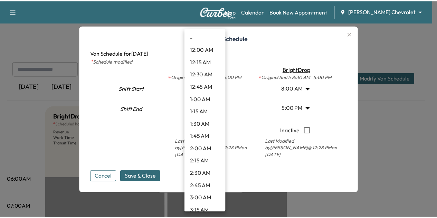
scroll to position [327, 0]
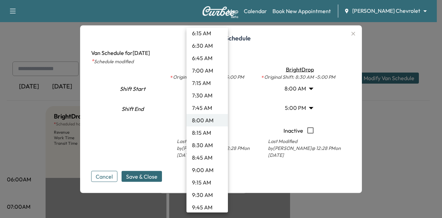
click at [352, 32] on div at bounding box center [221, 109] width 442 height 218
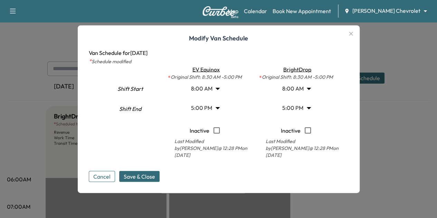
click at [352, 34] on icon "button" at bounding box center [351, 33] width 8 height 8
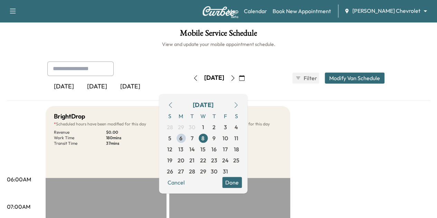
click at [291, 76] on div "[DATE] [DATE] [DATE] [DATE] October 2025 S M T W T F S 28 29 30 1 2 3 4 5 6 7 8…" at bounding box center [219, 78] width 354 height 33
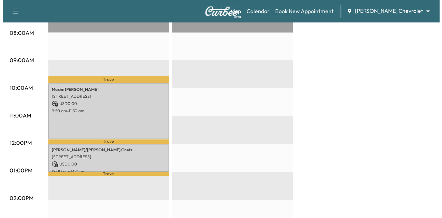
scroll to position [201, 0]
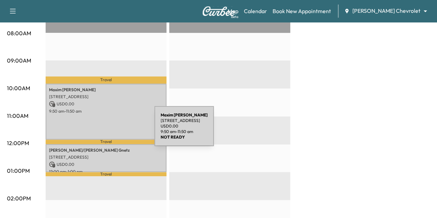
click at [103, 131] on div "[PERSON_NAME] 11970 ALBAVAR PATH, [GEOGRAPHIC_DATA], [GEOGRAPHIC_DATA], [GEOGRA…" at bounding box center [106, 112] width 121 height 56
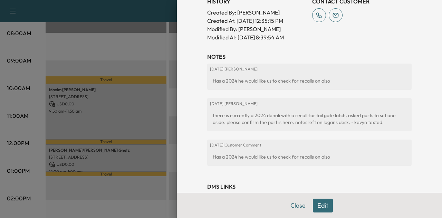
scroll to position [278, 0]
click at [297, 206] on button "Close" at bounding box center [298, 206] width 24 height 14
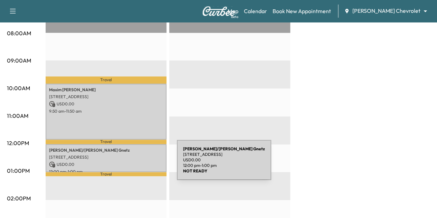
click at [125, 164] on p "USD 0.00" at bounding box center [106, 164] width 114 height 6
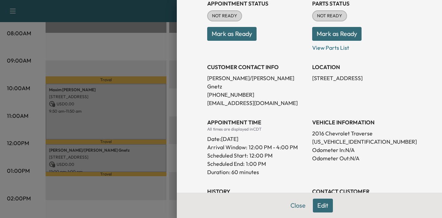
scroll to position [87, 0]
click at [288, 205] on button "Close" at bounding box center [298, 206] width 24 height 14
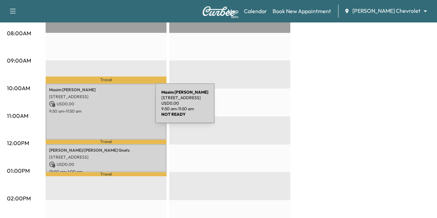
click at [102, 108] on p "9:50 am - 11:50 am" at bounding box center [106, 111] width 114 height 6
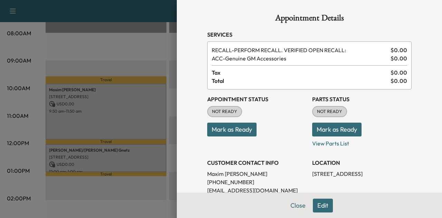
click at [319, 206] on button "Edit" at bounding box center [323, 206] width 20 height 14
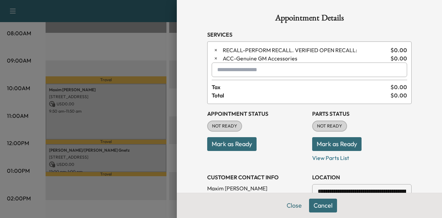
click at [245, 71] on input "text" at bounding box center [310, 70] width 196 height 15
type input "*"
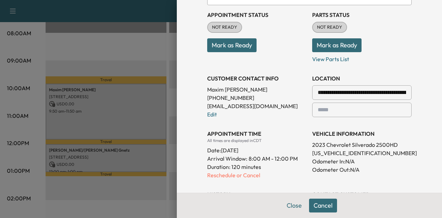
scroll to position [102, 0]
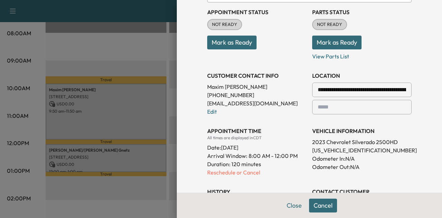
click at [224, 94] on p "[PHONE_NUMBER]" at bounding box center [257, 95] width 100 height 8
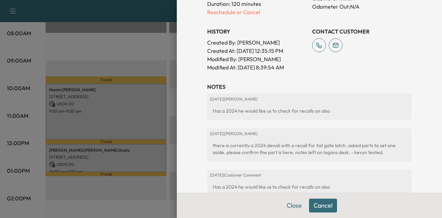
scroll to position [258, 0]
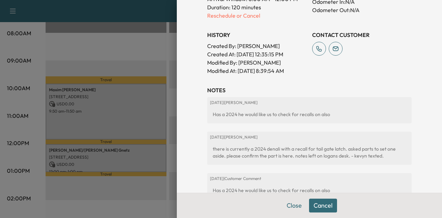
click at [274, 92] on h3 "NOTES" at bounding box center [309, 90] width 205 height 8
click at [289, 204] on button "Close" at bounding box center [294, 206] width 24 height 14
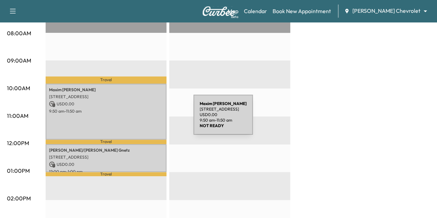
click at [94, 115] on div "[PERSON_NAME] 11970 ALBAVAR PATH, [GEOGRAPHIC_DATA], [GEOGRAPHIC_DATA], [GEOGRA…" at bounding box center [106, 112] width 121 height 56
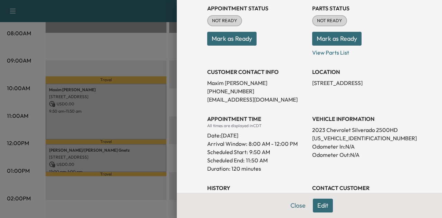
scroll to position [91, 0]
click at [337, 137] on p "[US_VEHICLE_IDENTIFICATION_NUMBER]" at bounding box center [362, 138] width 100 height 8
copy p "[US_VEHICLE_IDENTIFICATION_NUMBER]"
